Goal: Transaction & Acquisition: Subscribe to service/newsletter

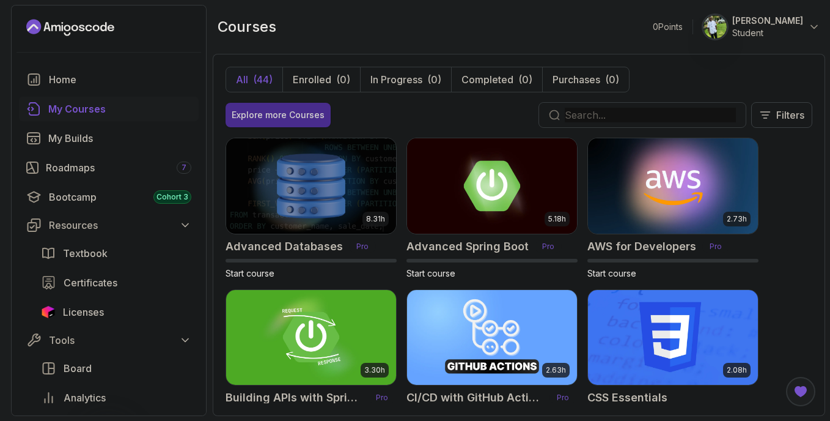
click at [286, 120] on div "Explore more Courses" at bounding box center [278, 115] width 93 height 12
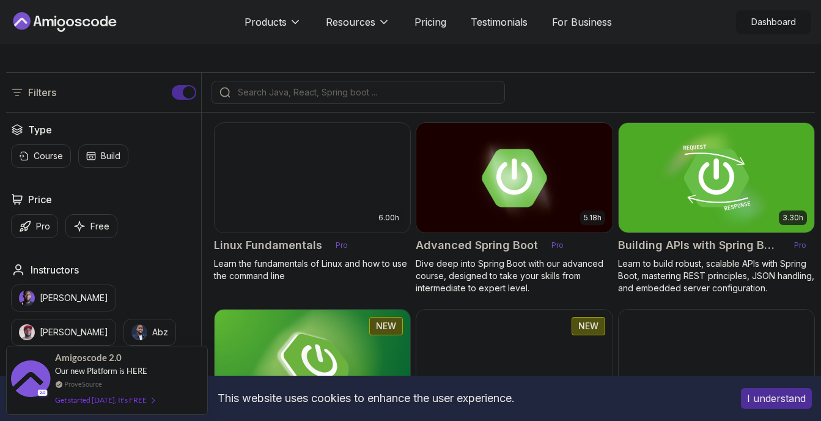
scroll to position [295, 0]
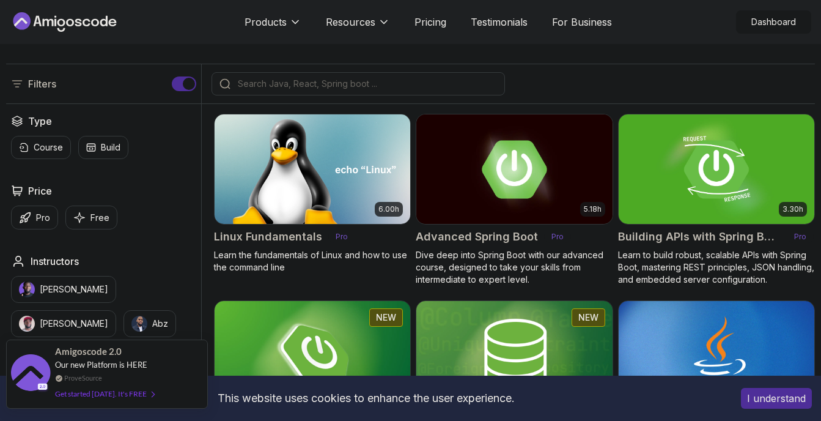
click at [138, 393] on div "Get started [DATE]. It's FREE" at bounding box center [104, 393] width 99 height 14
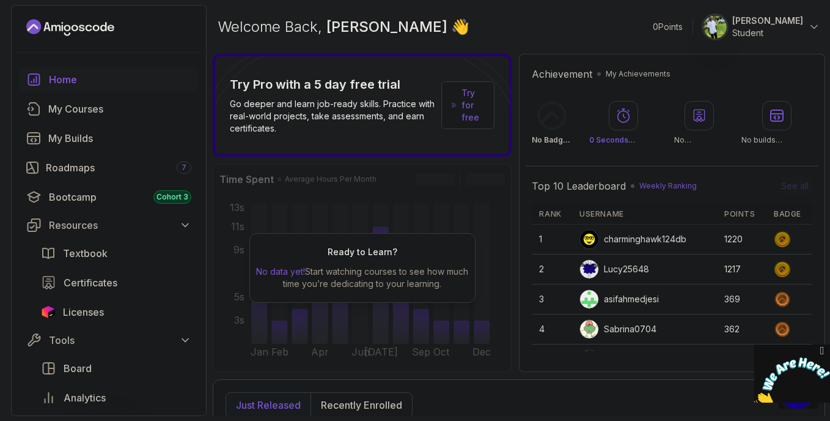
click at [468, 105] on p "Try for free" at bounding box center [473, 105] width 23 height 37
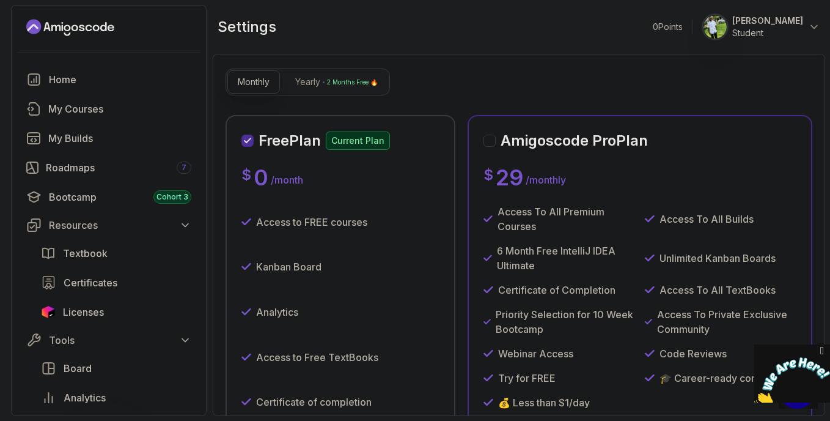
scroll to position [29, 0]
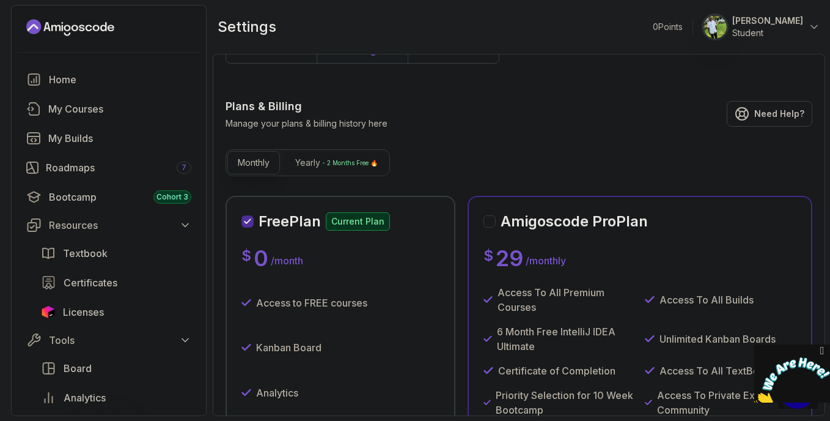
click at [301, 171] on button "Yearly 2 Months Free 🔥" at bounding box center [336, 162] width 103 height 23
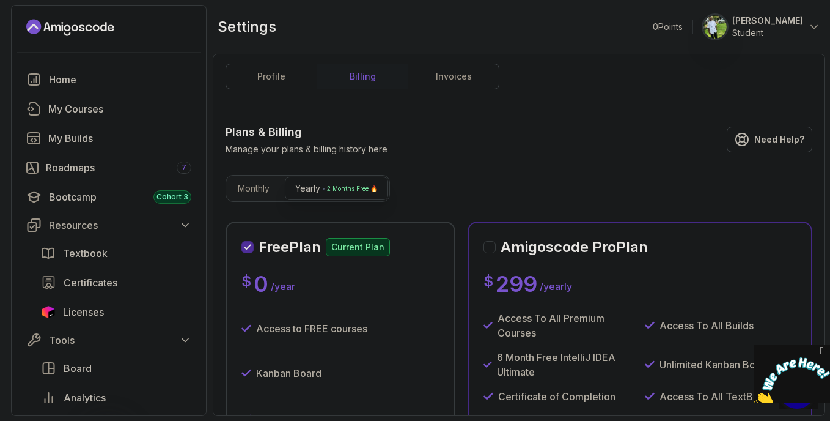
scroll to position [0, 0]
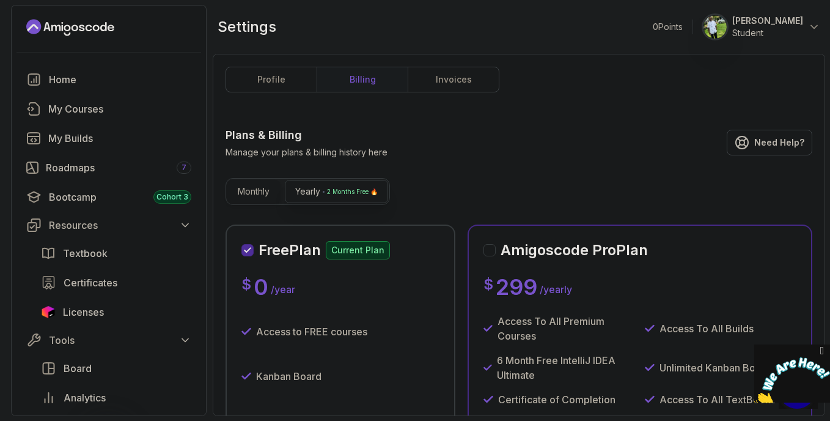
click at [261, 193] on p "Monthly" at bounding box center [254, 191] width 32 height 12
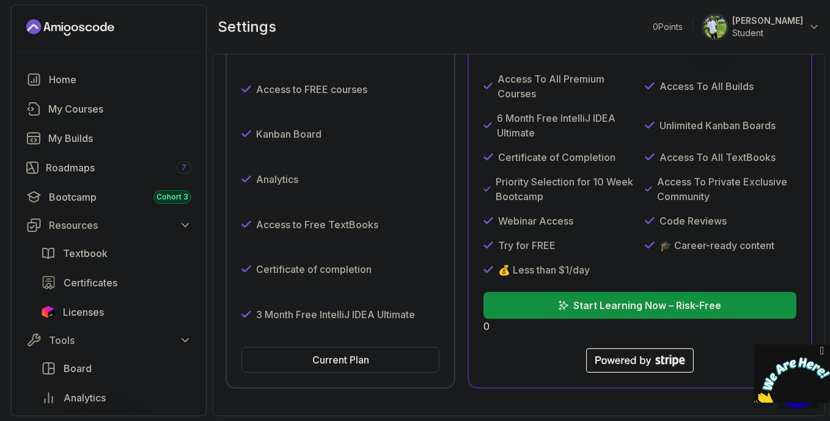
scroll to position [281, 0]
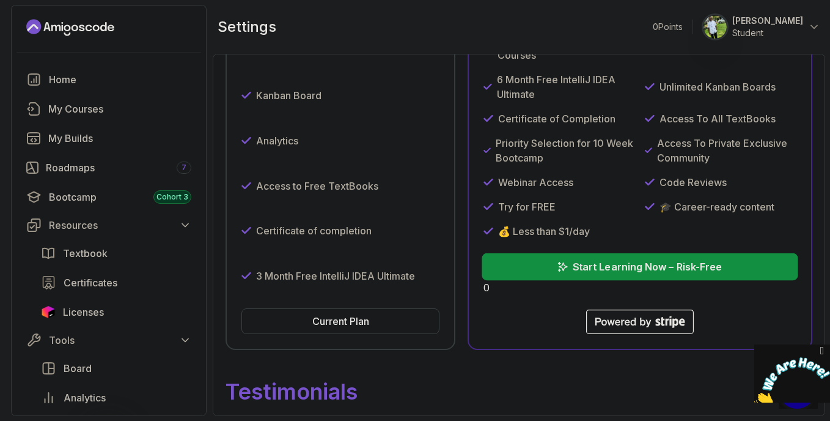
click at [629, 275] on button "Start Learning Now – Risk-Free" at bounding box center [640, 266] width 316 height 27
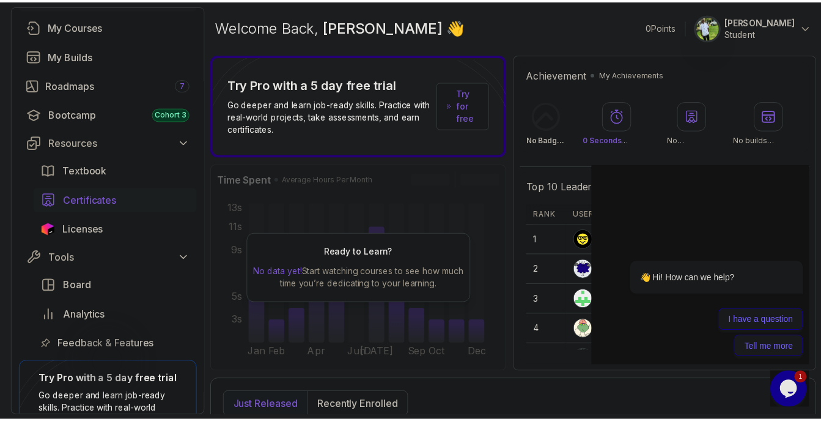
scroll to position [67, 0]
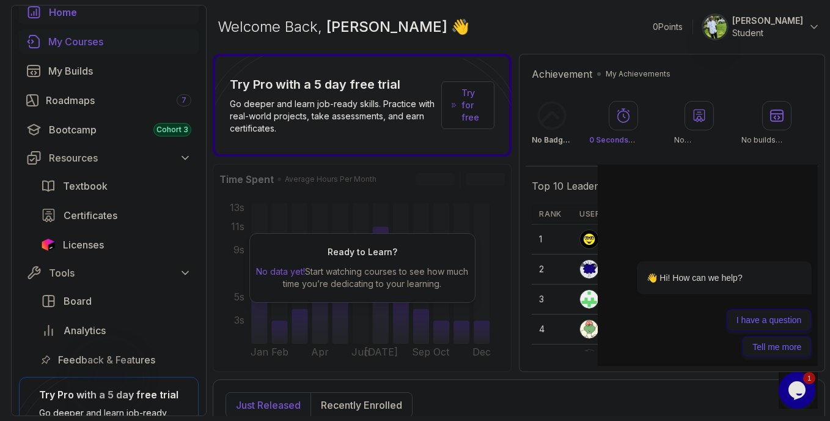
click at [74, 49] on link "My Courses" at bounding box center [109, 41] width 180 height 24
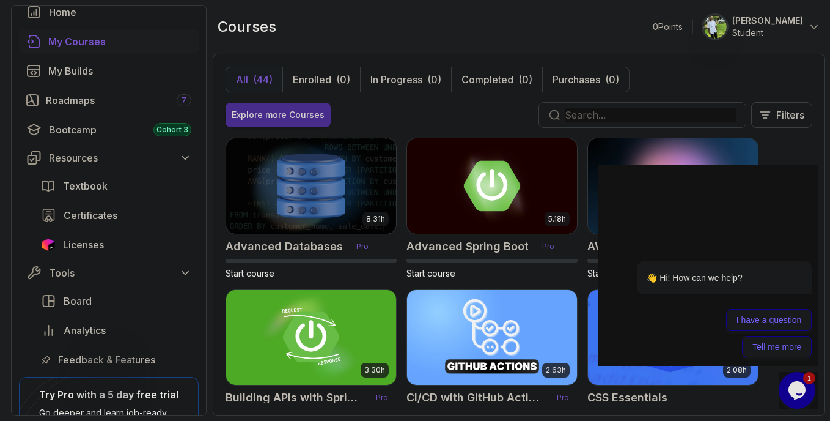
click at [250, 111] on div "Explore more Courses" at bounding box center [278, 115] width 93 height 12
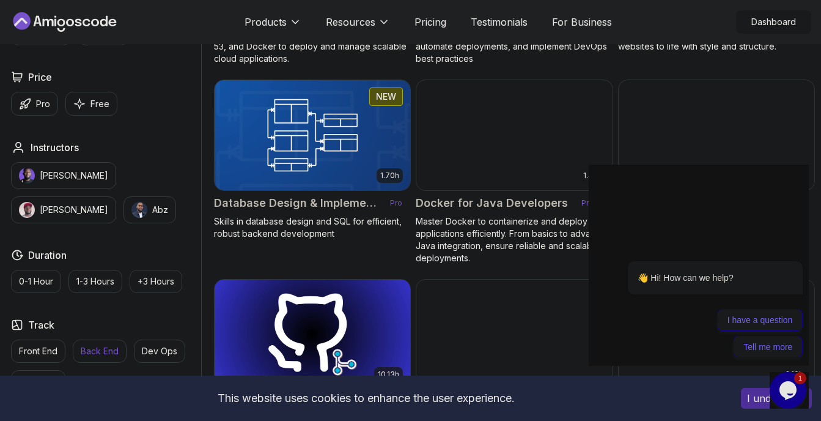
scroll to position [1074, 0]
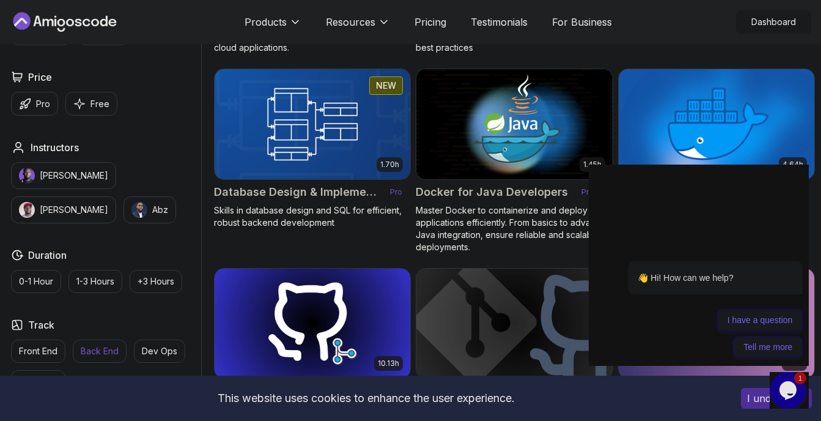
click at [108, 353] on p "Back End" at bounding box center [100, 351] width 38 height 12
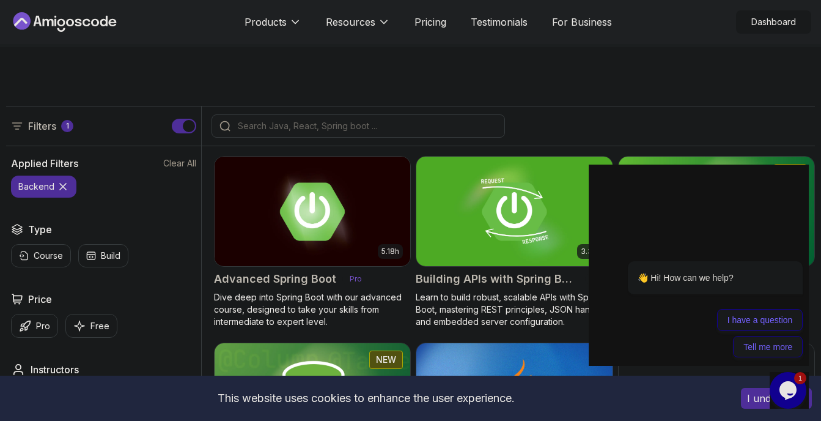
scroll to position [257, 0]
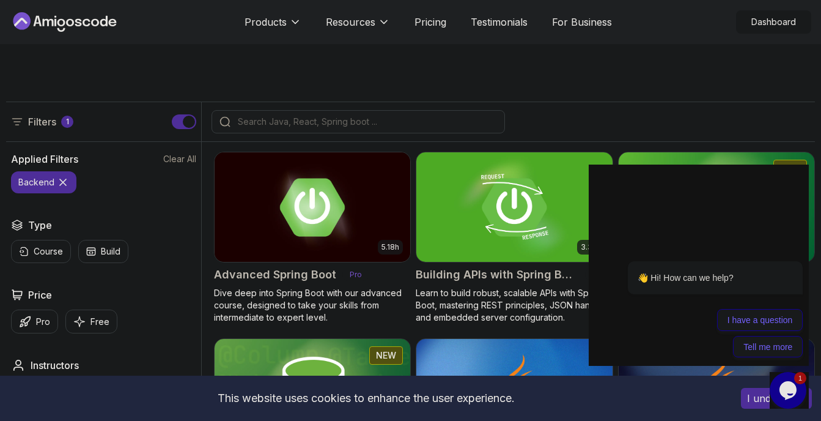
click at [796, 382] on span "1" at bounding box center [800, 378] width 12 height 12
click at [799, 388] on div "Opens Chat This icon Opens the chat window." at bounding box center [788, 390] width 37 height 20
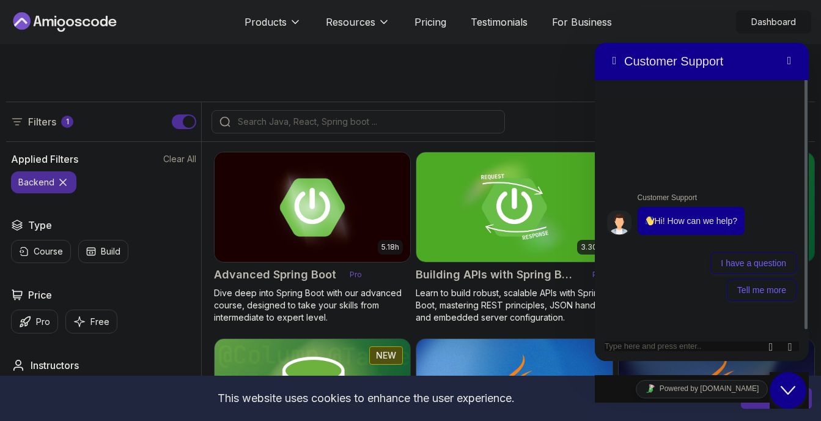
click at [790, 393] on icon "Close Chat This icon closes the chat window." at bounding box center [788, 390] width 15 height 15
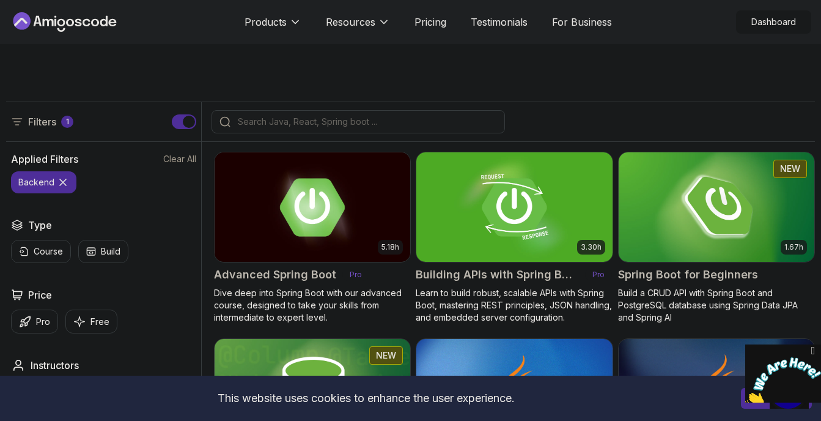
click at [43, 117] on p "Filters" at bounding box center [42, 121] width 28 height 15
click at [16, 119] on icon at bounding box center [17, 122] width 9 height 6
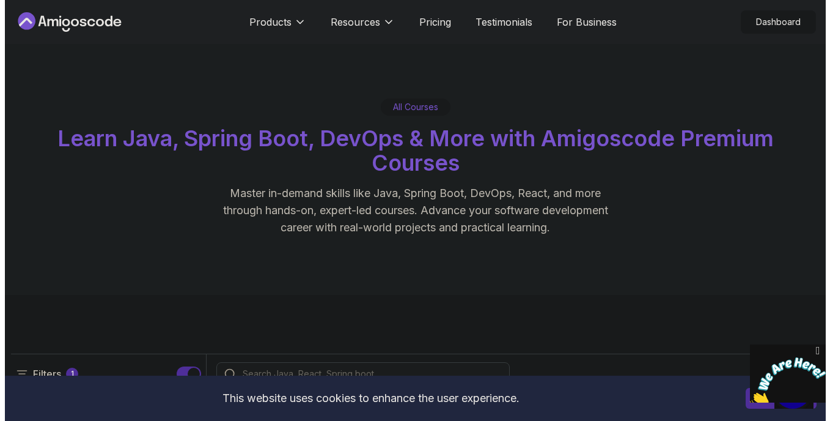
scroll to position [0, 0]
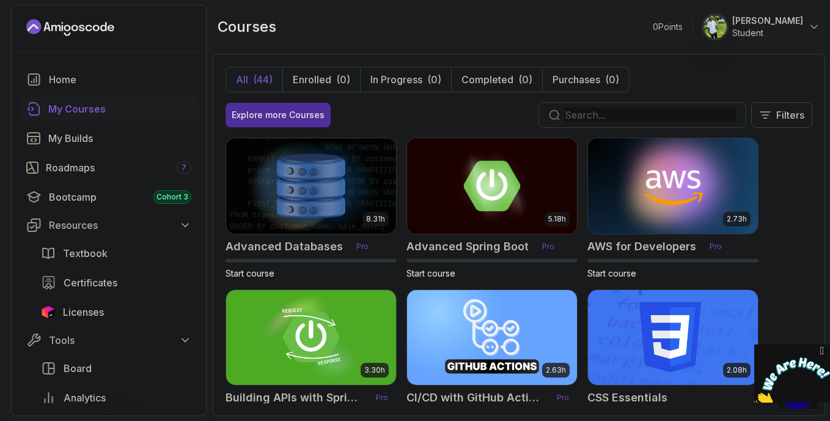
click at [511, 48] on div "courses 0 Points 1 Tendong Nkengafac Student" at bounding box center [519, 27] width 613 height 44
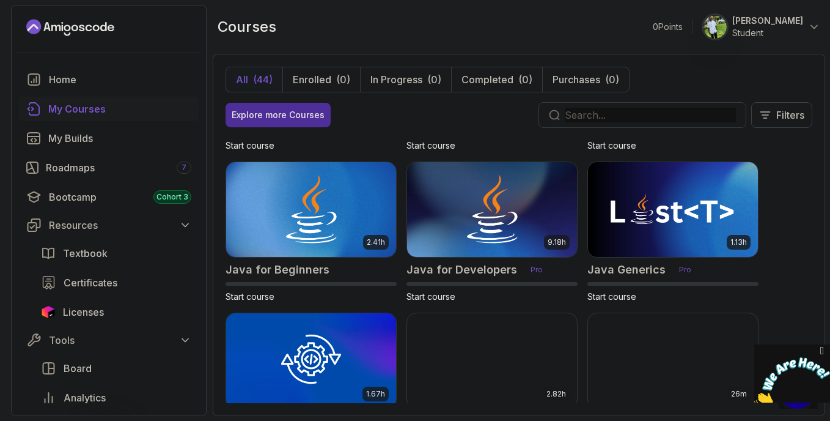
scroll to position [731, 0]
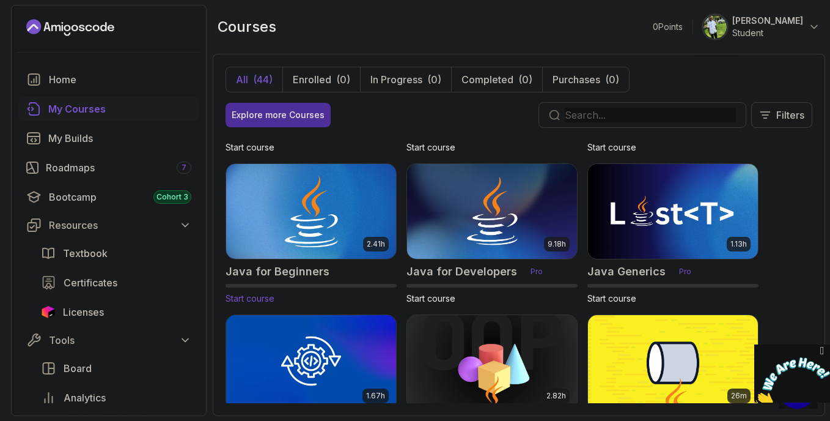
click at [277, 221] on img at bounding box center [311, 211] width 179 height 100
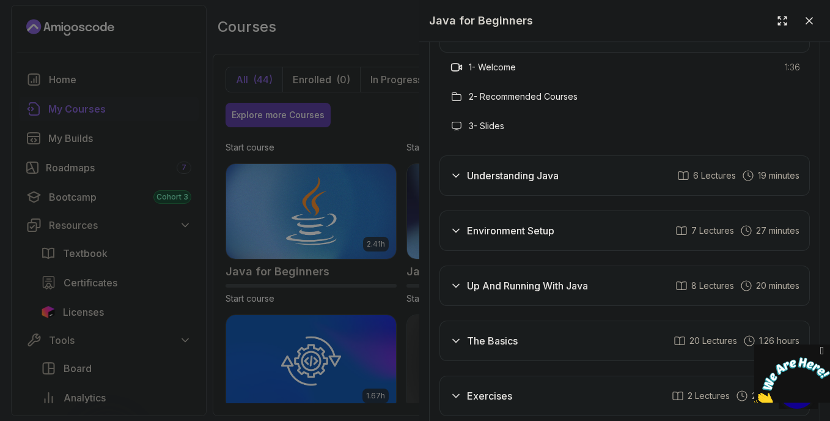
scroll to position [2338, 0]
click at [458, 169] on icon at bounding box center [456, 175] width 12 height 12
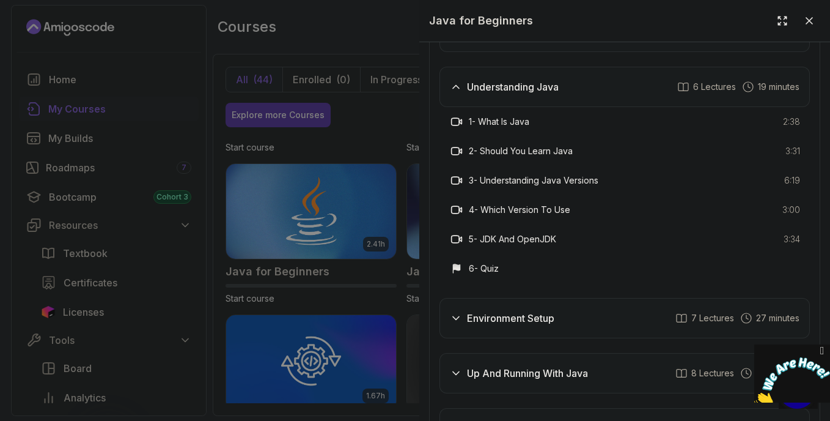
click at [462, 312] on icon at bounding box center [456, 318] width 12 height 12
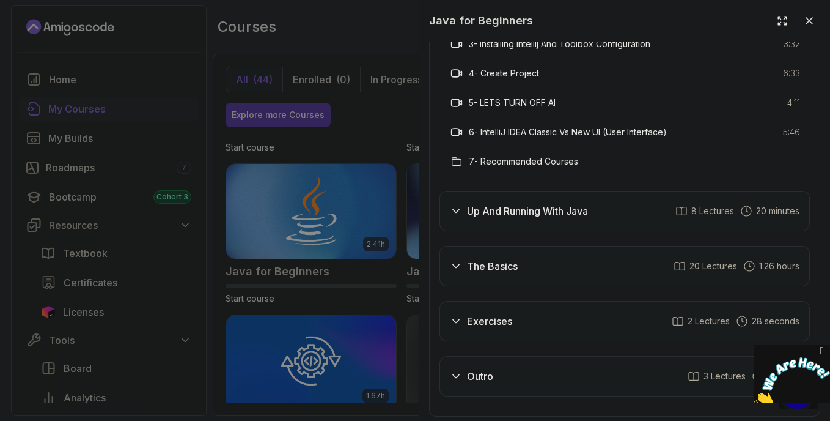
scroll to position [2533, 0]
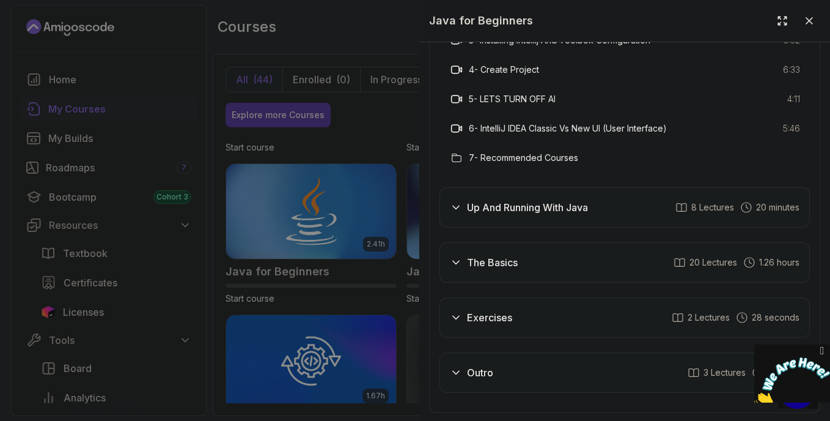
click at [459, 201] on icon at bounding box center [456, 207] width 12 height 12
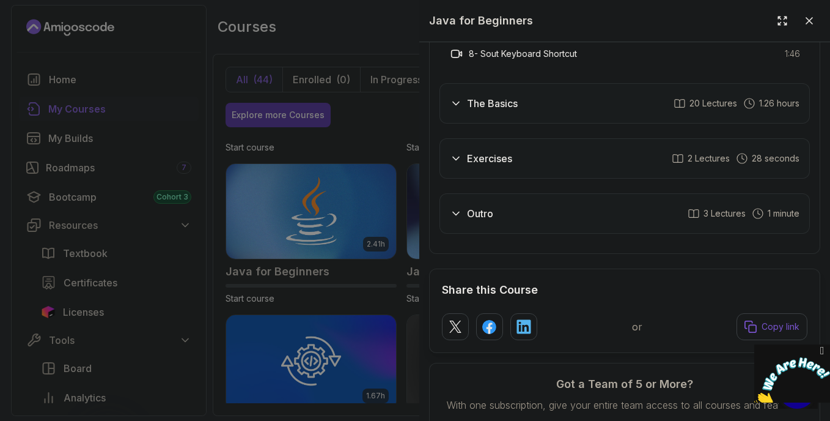
scroll to position [2738, 0]
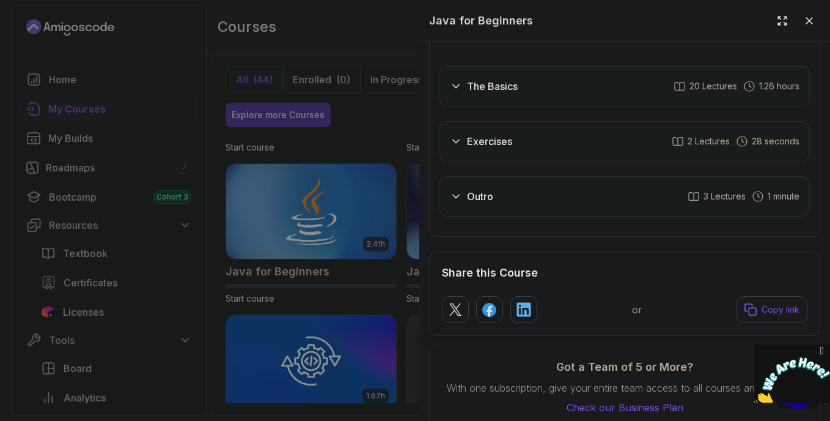
click at [460, 80] on icon at bounding box center [456, 86] width 12 height 12
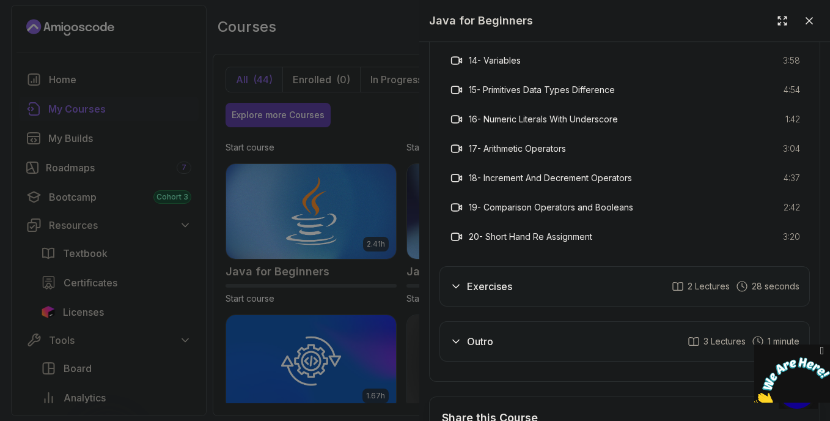
scroll to position [2948, 0]
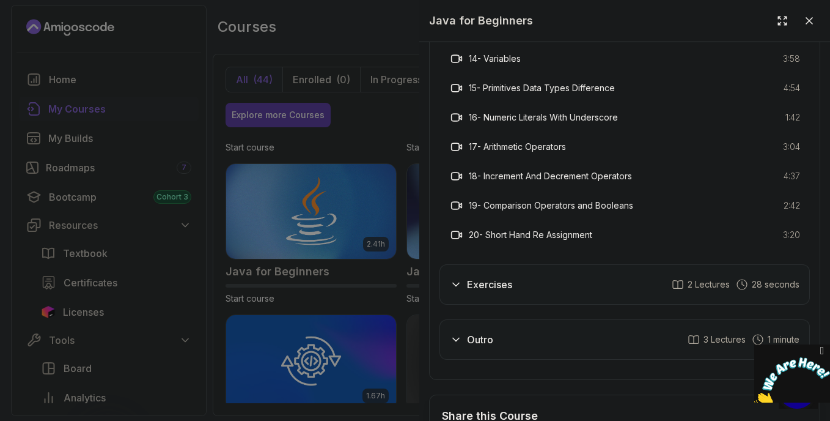
click at [455, 278] on icon at bounding box center [456, 284] width 12 height 12
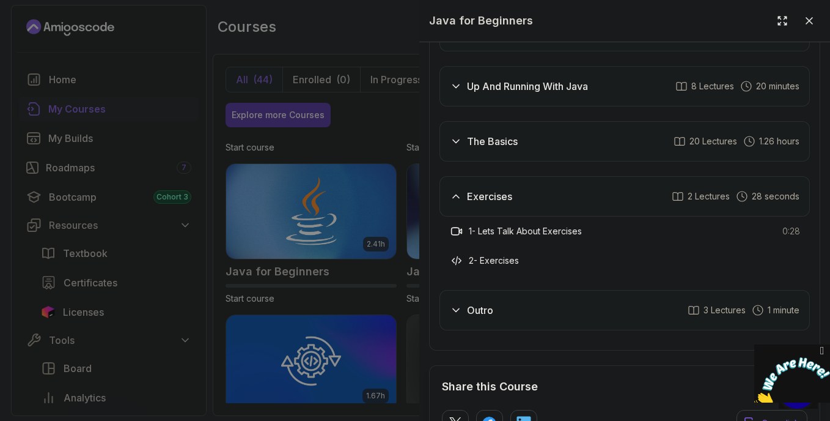
scroll to position [2501, 0]
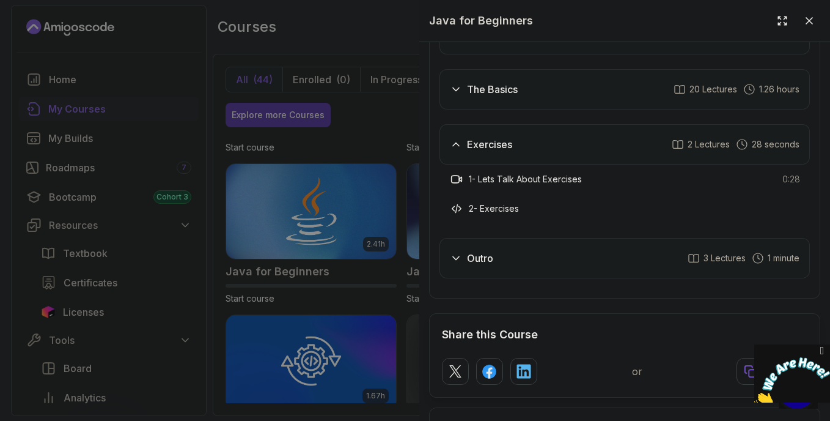
click at [451, 252] on icon at bounding box center [456, 258] width 12 height 12
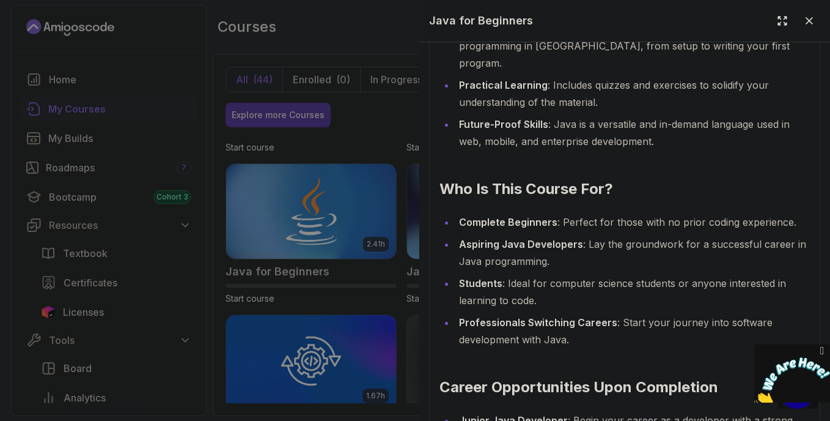
scroll to position [1520, 0]
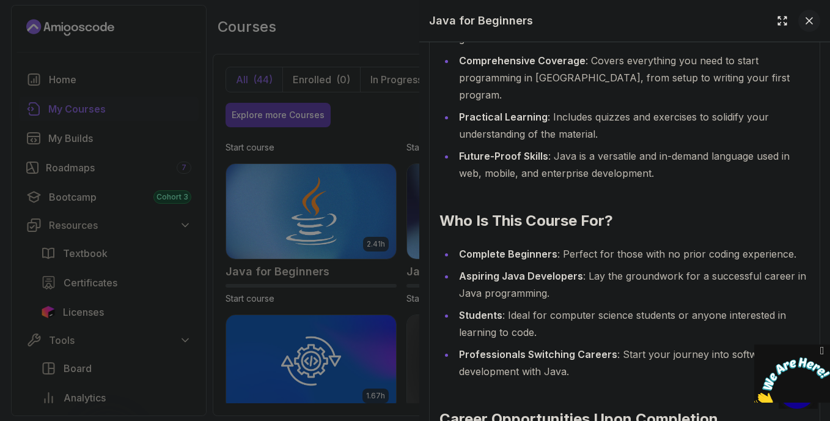
click at [805, 23] on icon at bounding box center [810, 21] width 12 height 12
